Goal: Information Seeking & Learning: Find specific fact

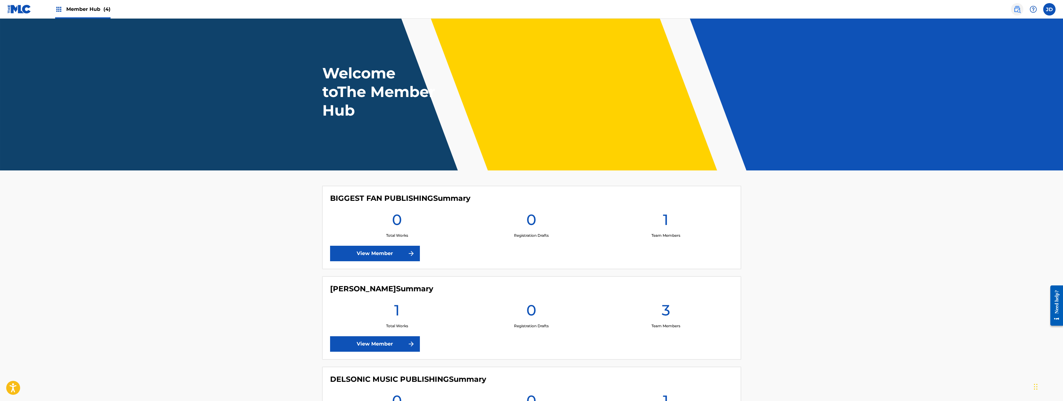
click at [1019, 8] on img at bounding box center [1017, 9] width 7 height 7
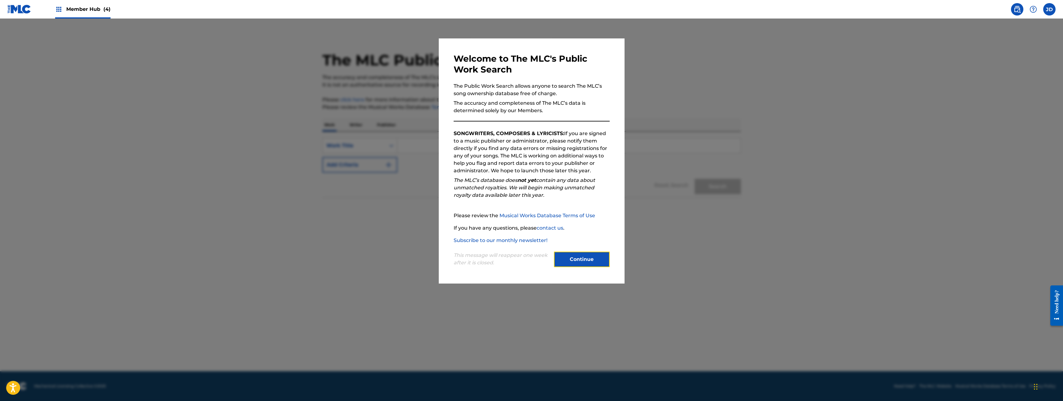
click at [590, 257] on button "Continue" at bounding box center [582, 258] width 56 height 15
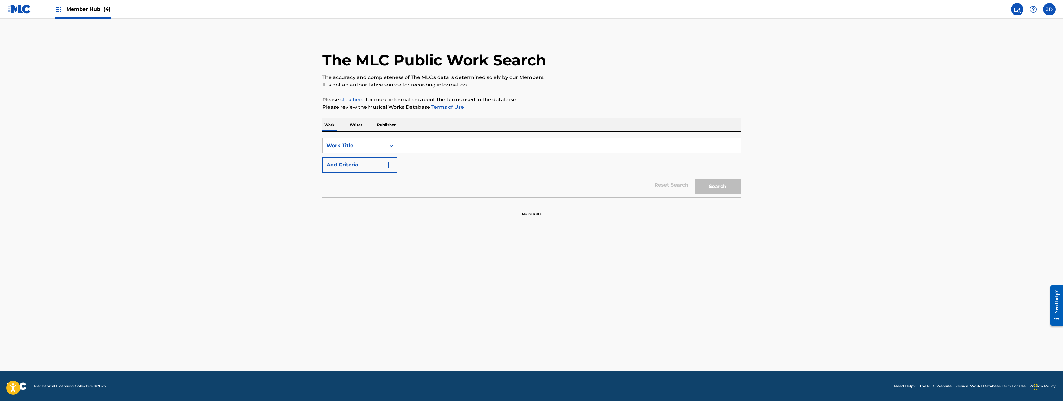
click at [414, 143] on input "Search Form" at bounding box center [568, 145] width 343 height 15
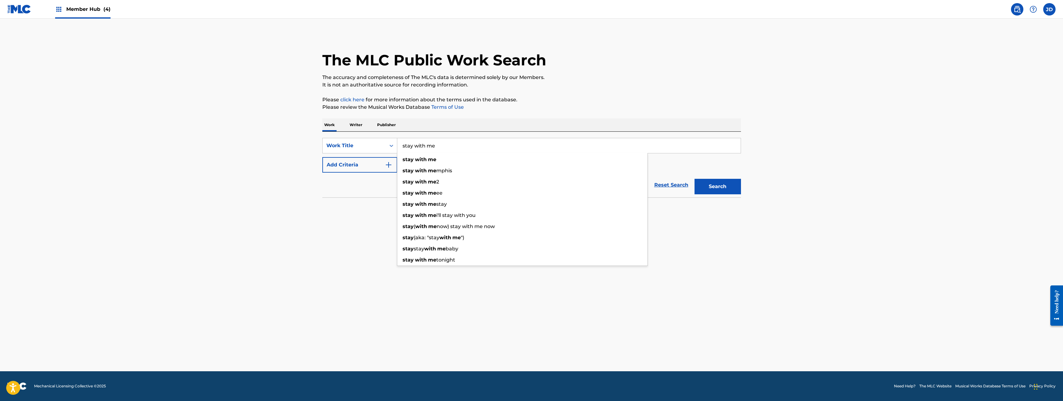
type input "stay with me"
click at [695, 179] on button "Search" at bounding box center [718, 186] width 46 height 15
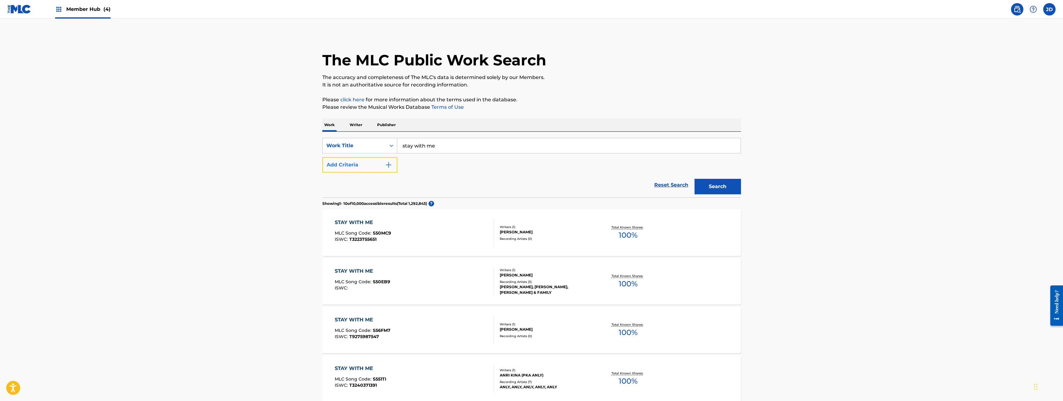
click at [379, 165] on button "Add Criteria" at bounding box center [359, 164] width 75 height 15
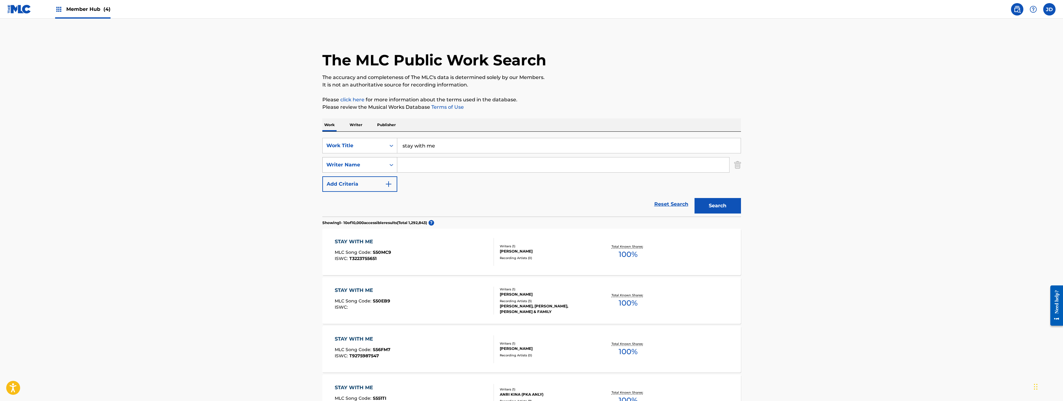
click at [376, 167] on div "Writer Name" at bounding box center [354, 164] width 56 height 7
click at [417, 165] on input "Search Form" at bounding box center [563, 164] width 332 height 15
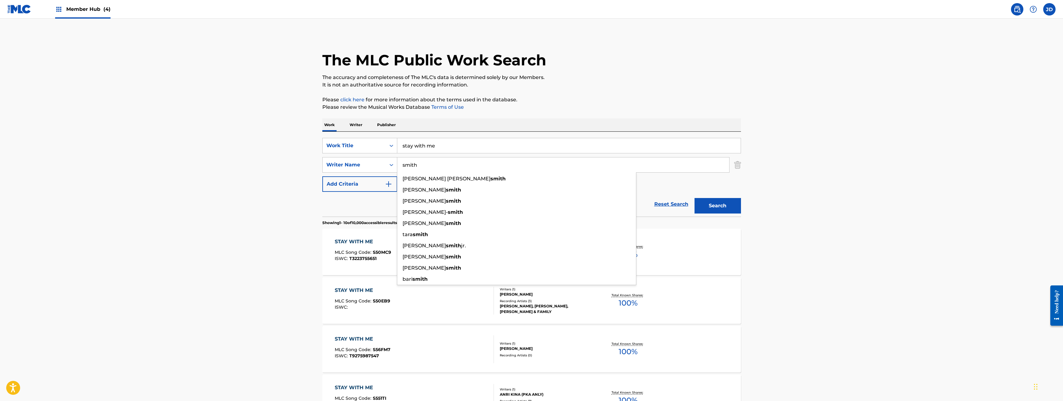
click at [695, 198] on button "Search" at bounding box center [718, 205] width 46 height 15
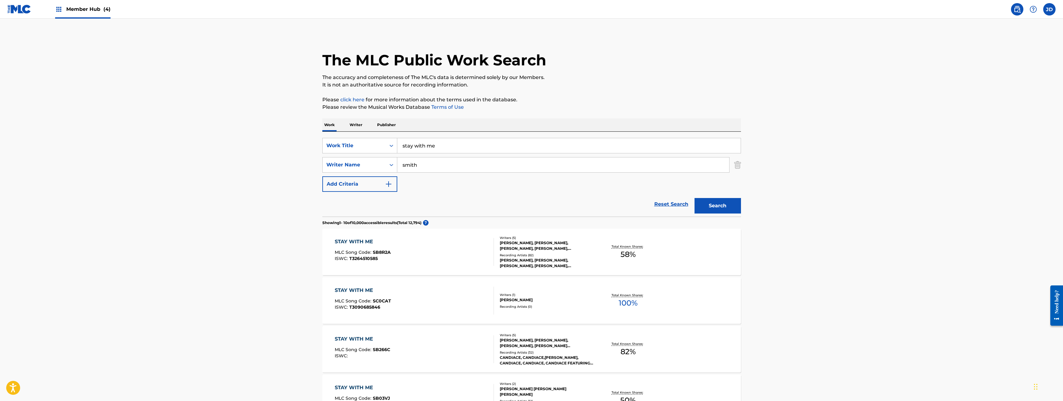
click at [423, 167] on input "smith" at bounding box center [563, 164] width 332 height 15
click at [424, 167] on input "smith" at bounding box center [563, 164] width 332 height 15
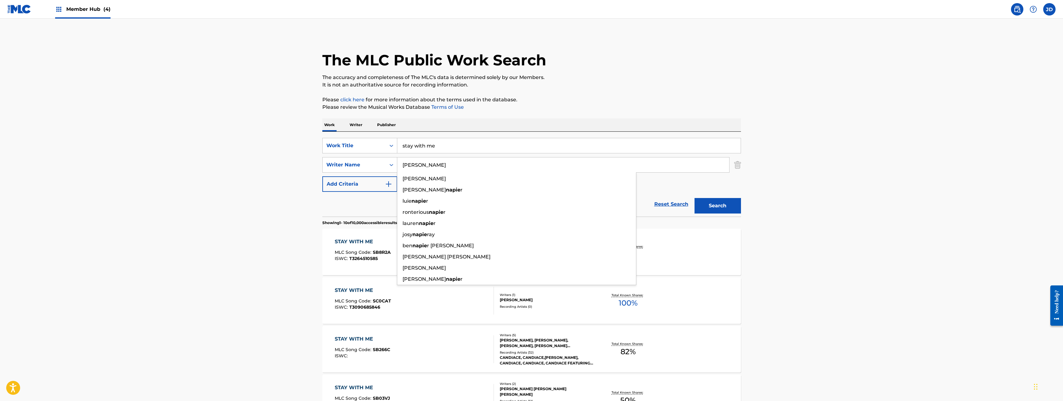
type input "[PERSON_NAME]"
click at [695, 198] on button "Search" at bounding box center [718, 205] width 46 height 15
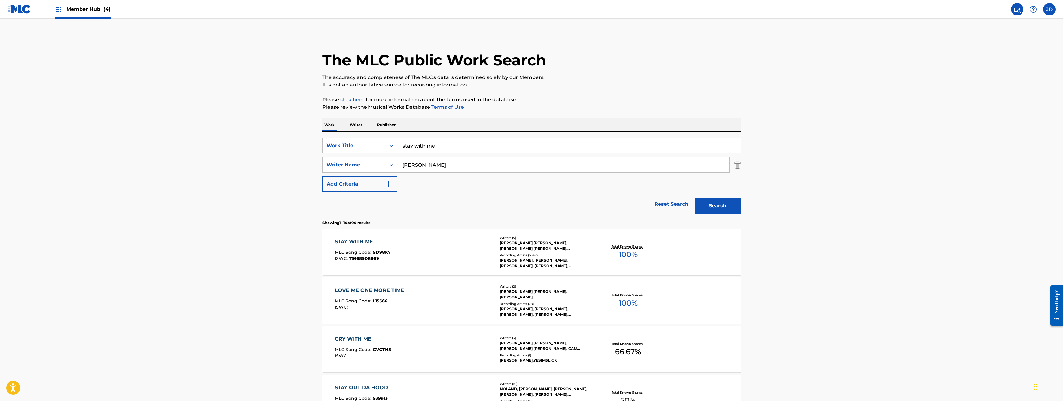
click at [657, 244] on div "Total Known Shares: 100 %" at bounding box center [628, 251] width 70 height 19
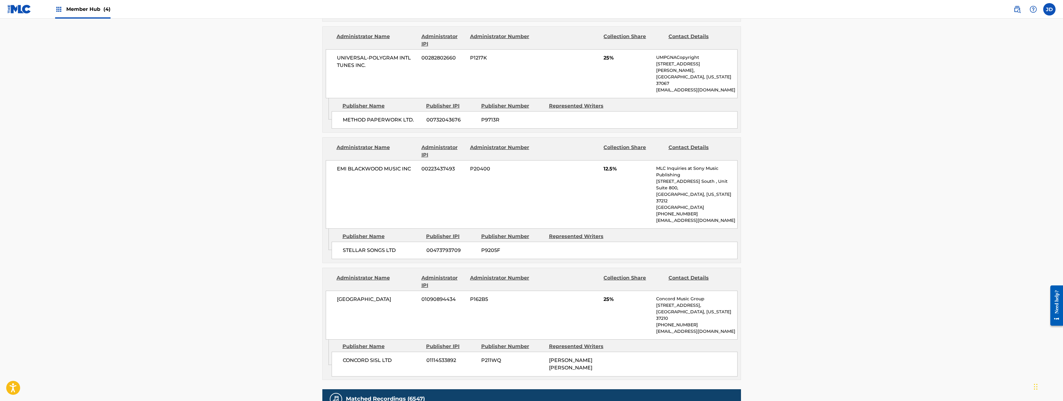
scroll to position [713, 0]
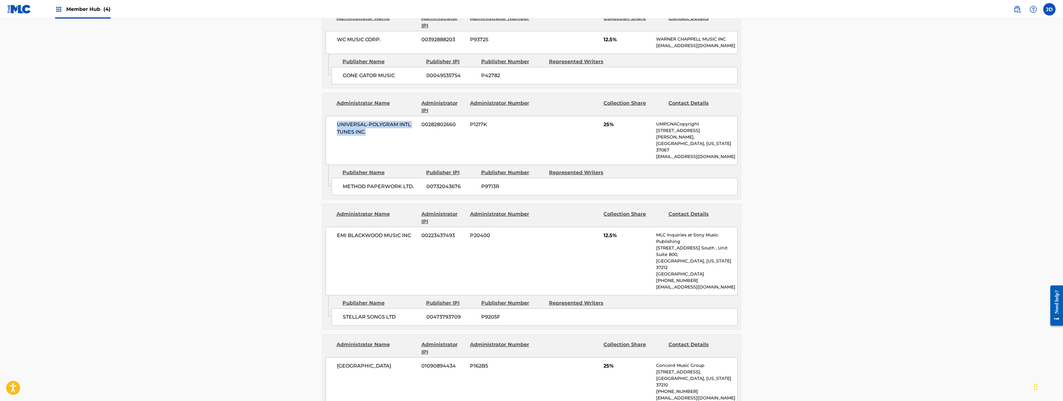
drag, startPoint x: 337, startPoint y: 98, endPoint x: 378, endPoint y: 102, distance: 41.1
click at [378, 121] on span "UNIVERSAL-POLYGRAM INTL TUNES INC." at bounding box center [377, 128] width 80 height 15
copy span "UNIVERSAL-POLYGRAM INTL TUNES INC."
drag, startPoint x: 393, startPoint y: 313, endPoint x: 336, endPoint y: 314, distance: 57.3
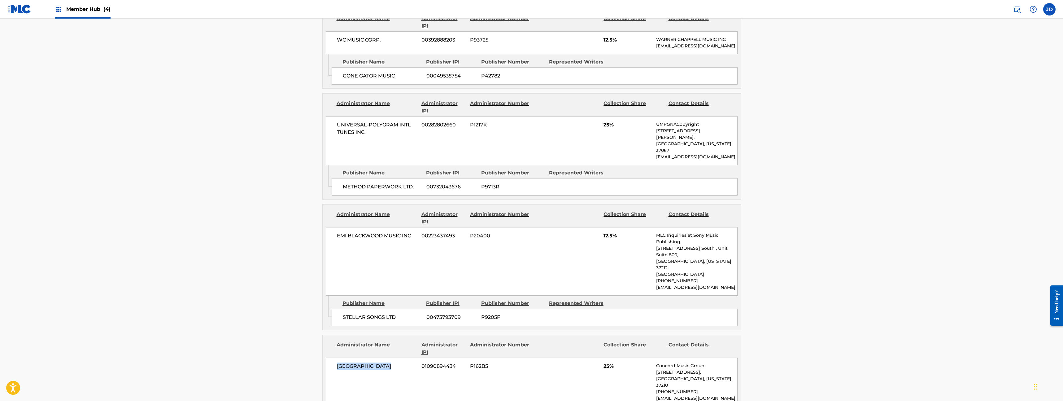
click at [336, 357] on div "CONCORD BOULEVARD 01090894434 P162B5 25% Concord Music Group [STREET_ADDRESS][U…" at bounding box center [532, 381] width 412 height 49
copy span "[GEOGRAPHIC_DATA]"
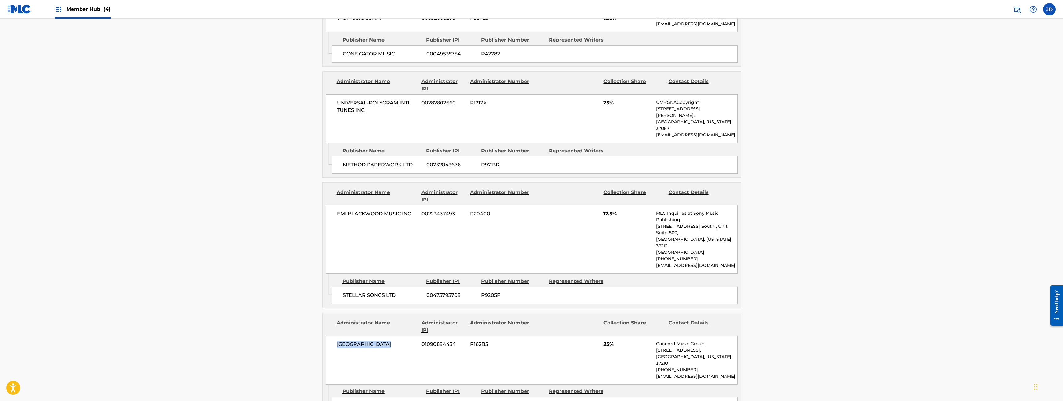
scroll to position [862, 0]
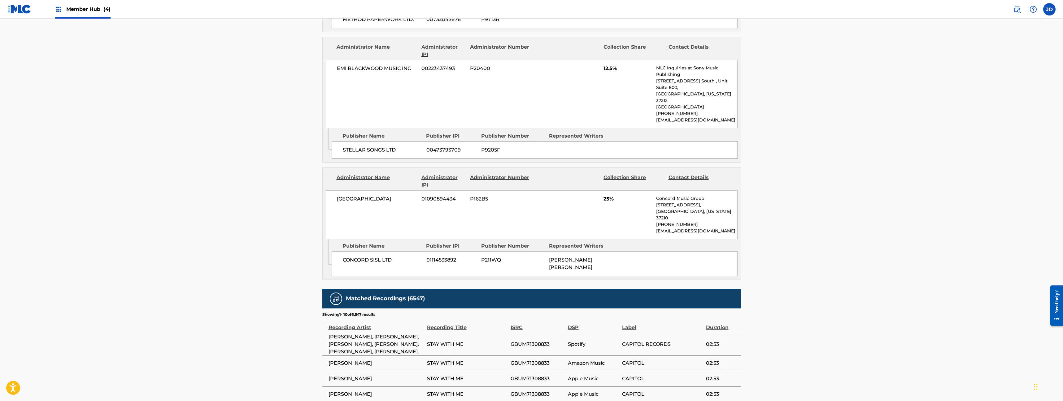
scroll to position [722, 0]
